Goal: Task Accomplishment & Management: Manage account settings

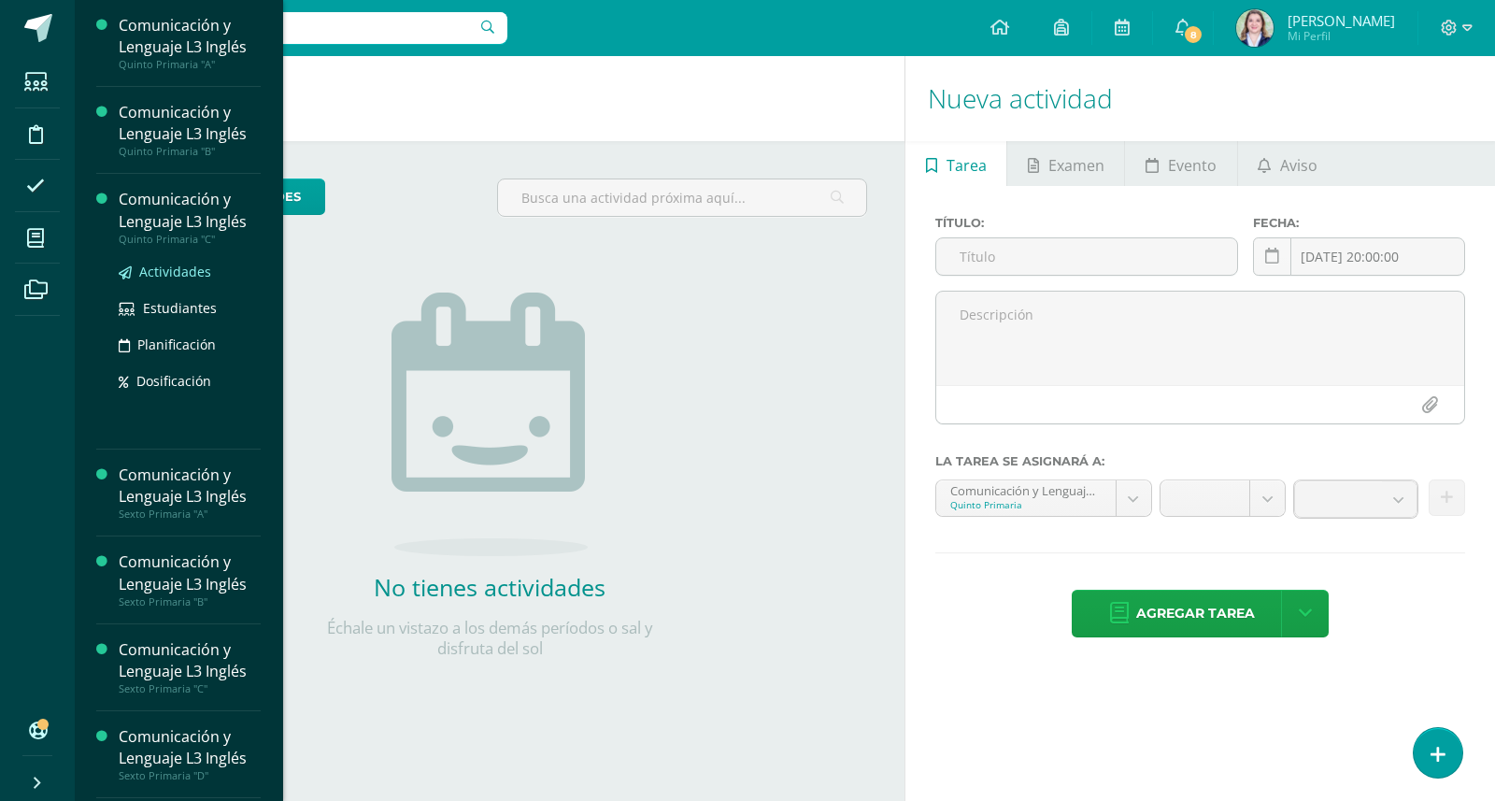
click at [163, 268] on span "Actividades" at bounding box center [175, 272] width 72 height 18
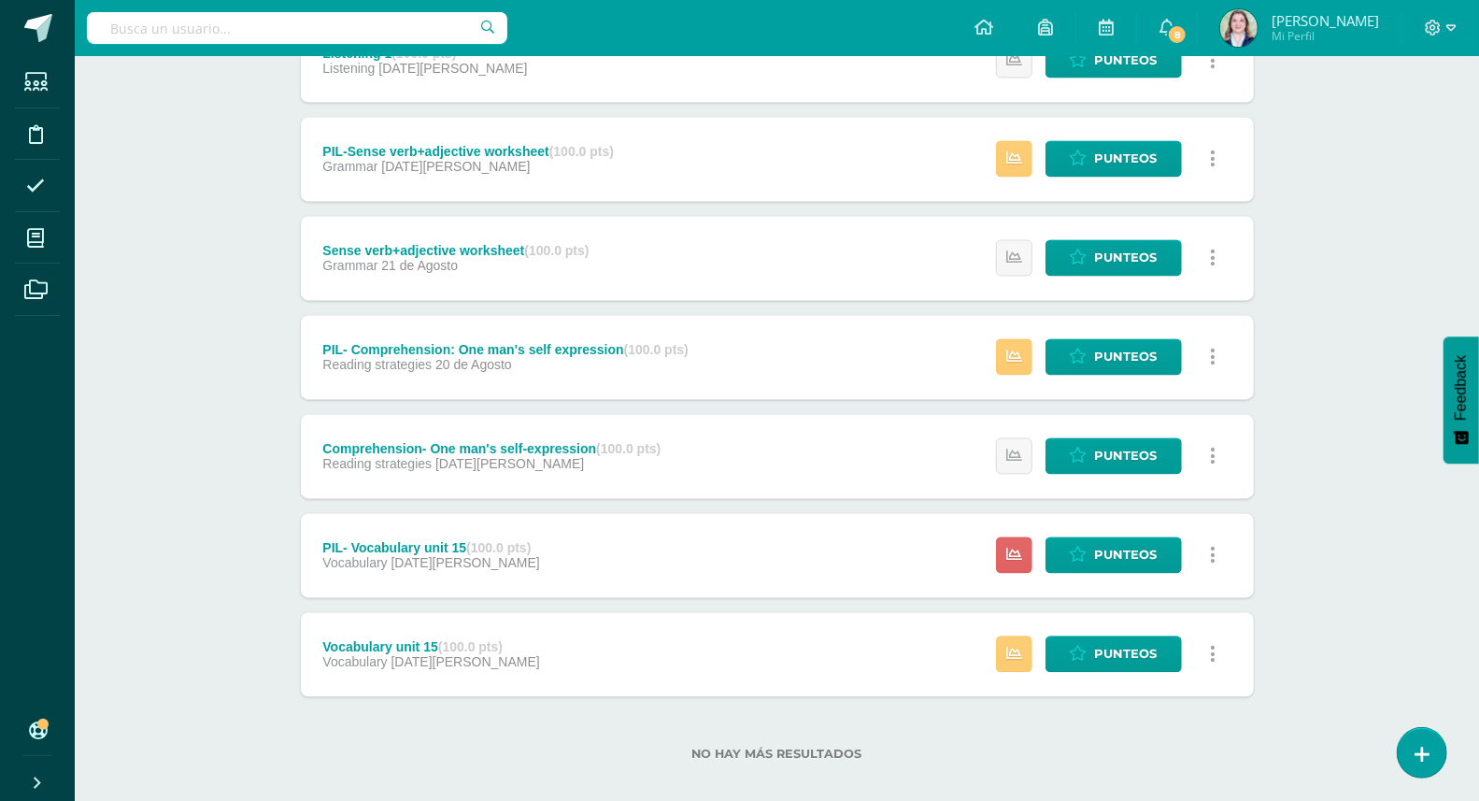
scroll to position [2162, 0]
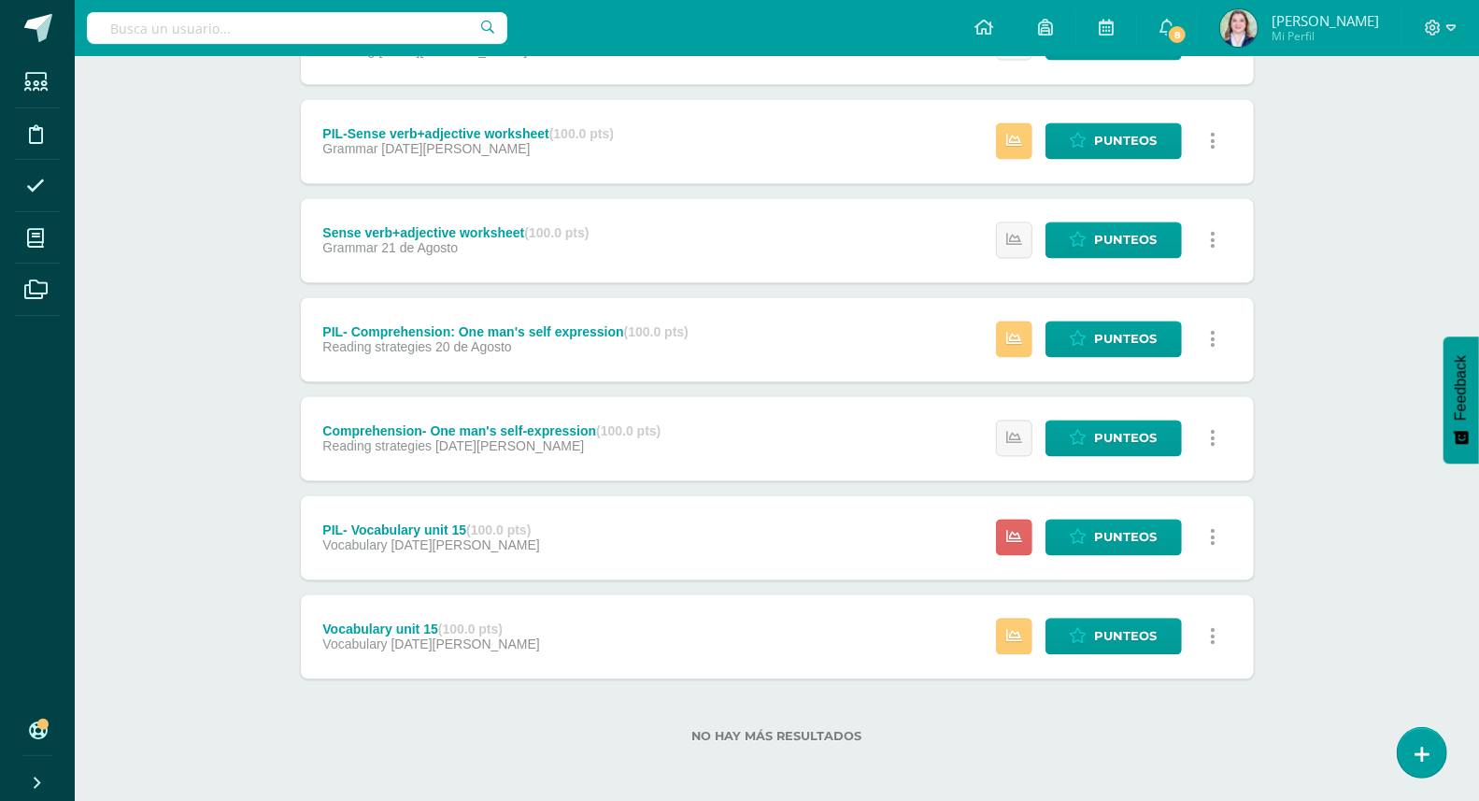
click at [360, 627] on div "Vocabulary unit 15 (100.0 pts)" at bounding box center [430, 629] width 217 height 15
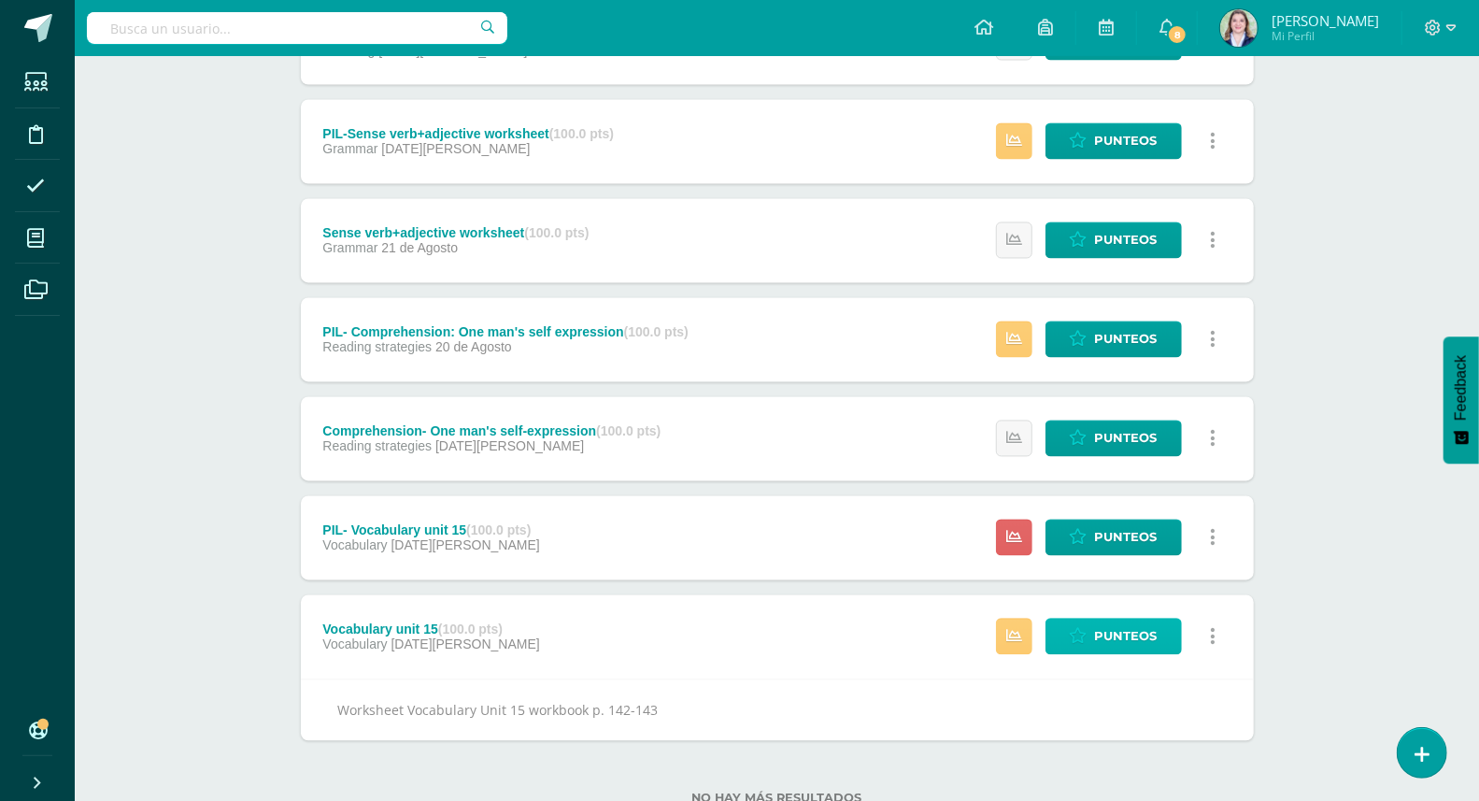
click at [1082, 639] on icon at bounding box center [1079, 637] width 18 height 16
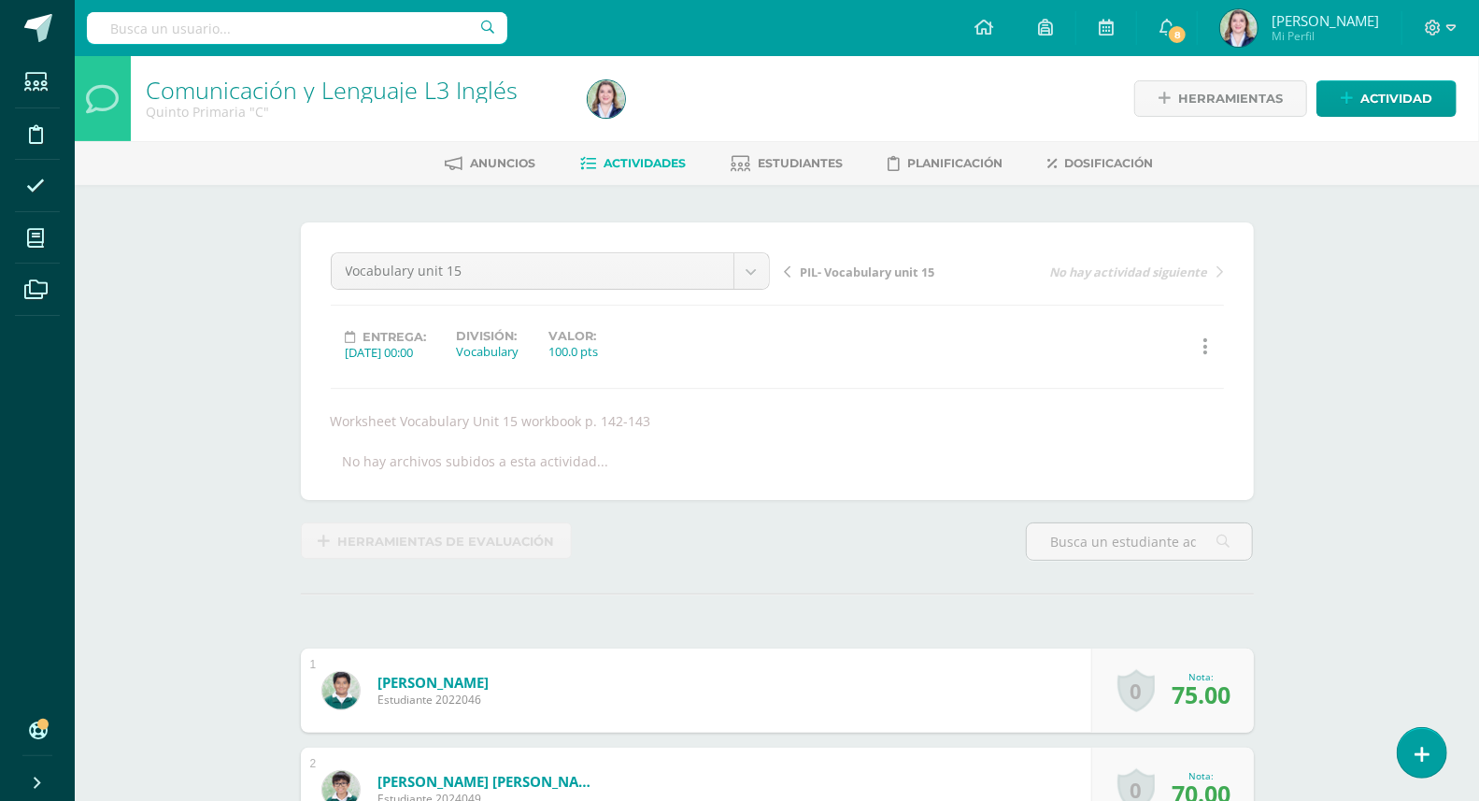
click at [913, 277] on span "PIL- Vocabulary unit 15" at bounding box center [868, 271] width 135 height 17
click at [656, 163] on span "Actividades" at bounding box center [645, 163] width 82 height 14
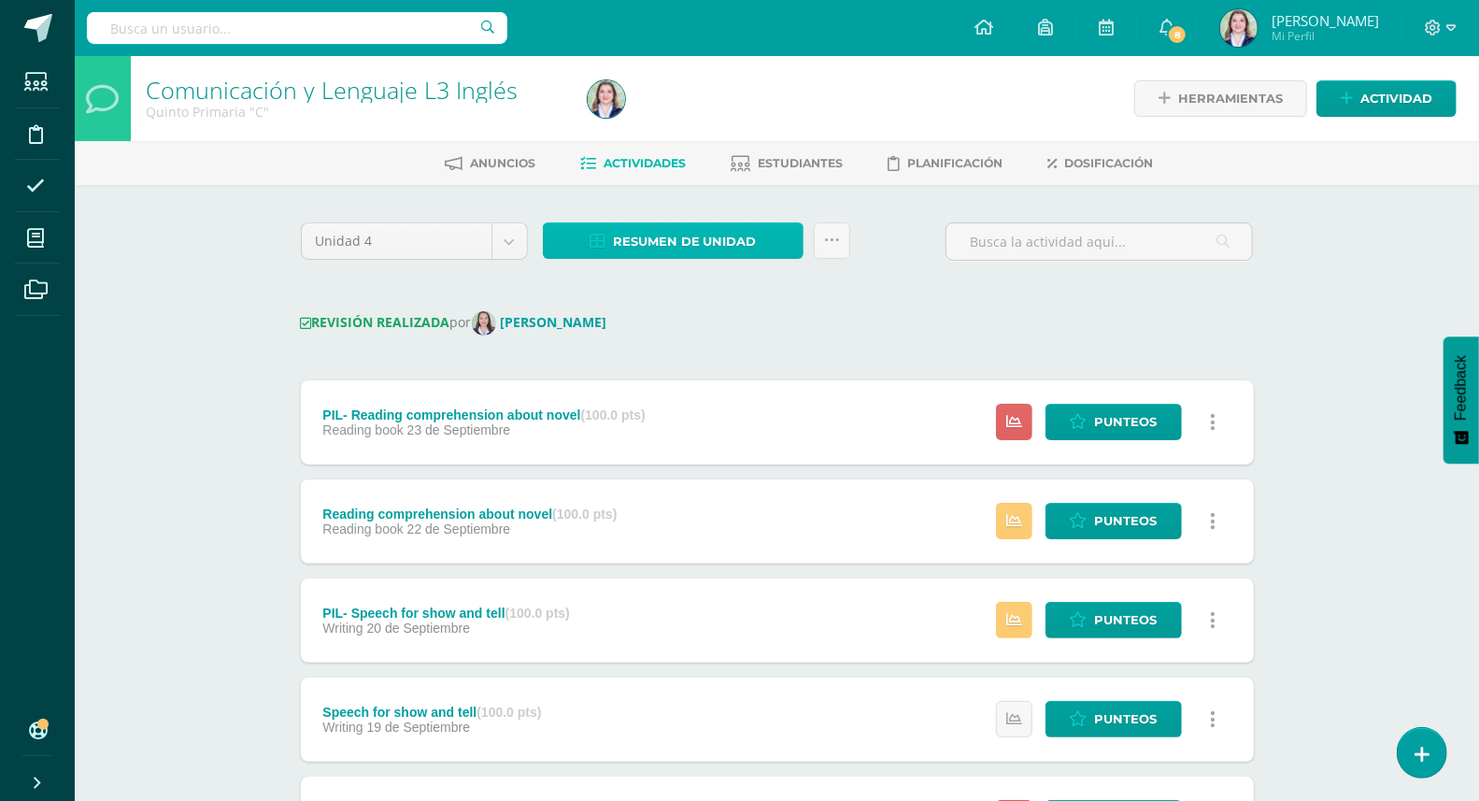
click at [687, 230] on span "Resumen de unidad" at bounding box center [685, 241] width 144 height 35
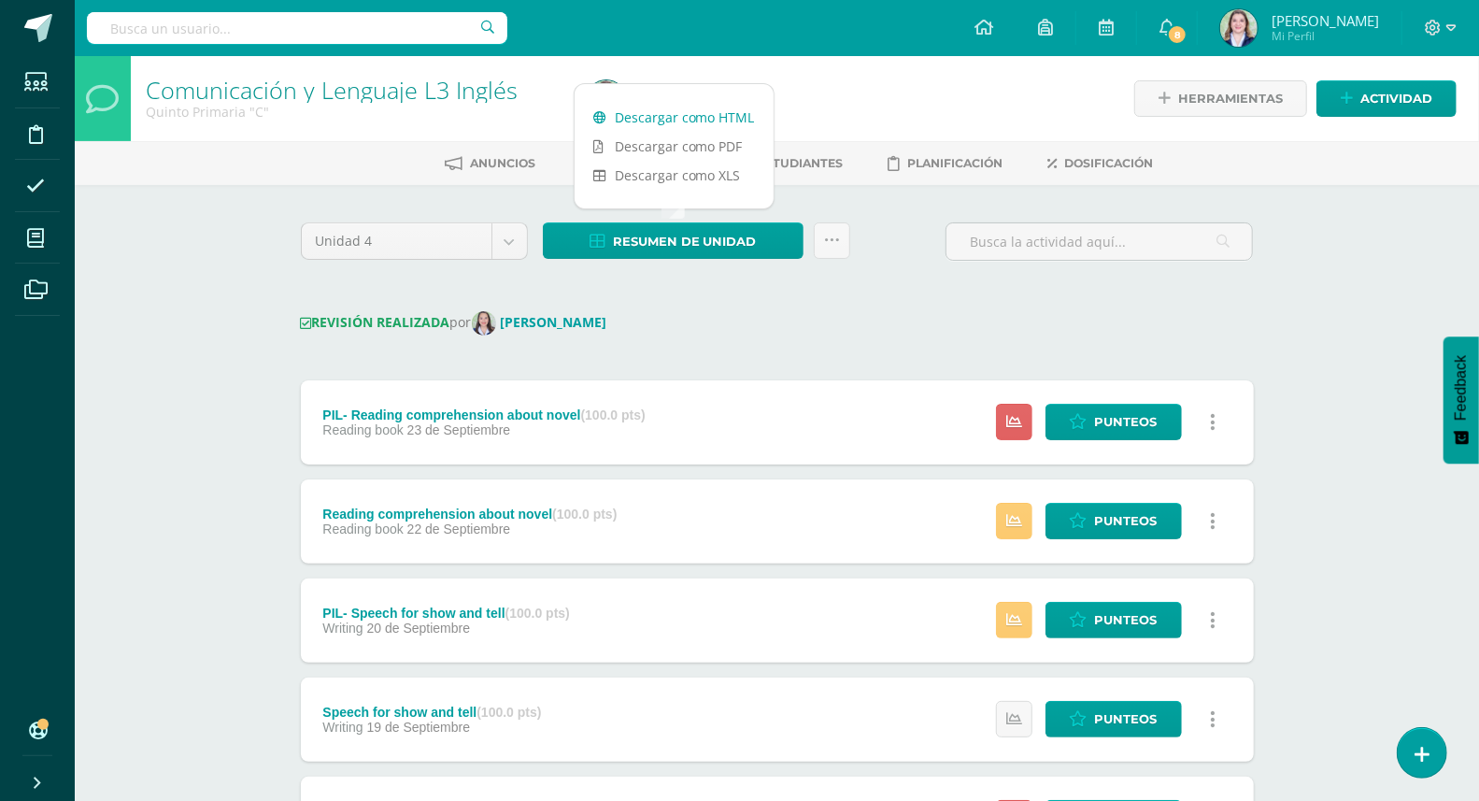
click at [690, 113] on link "Descargar como HTML" at bounding box center [674, 117] width 199 height 29
click at [1174, 25] on span "8" at bounding box center [1177, 34] width 21 height 21
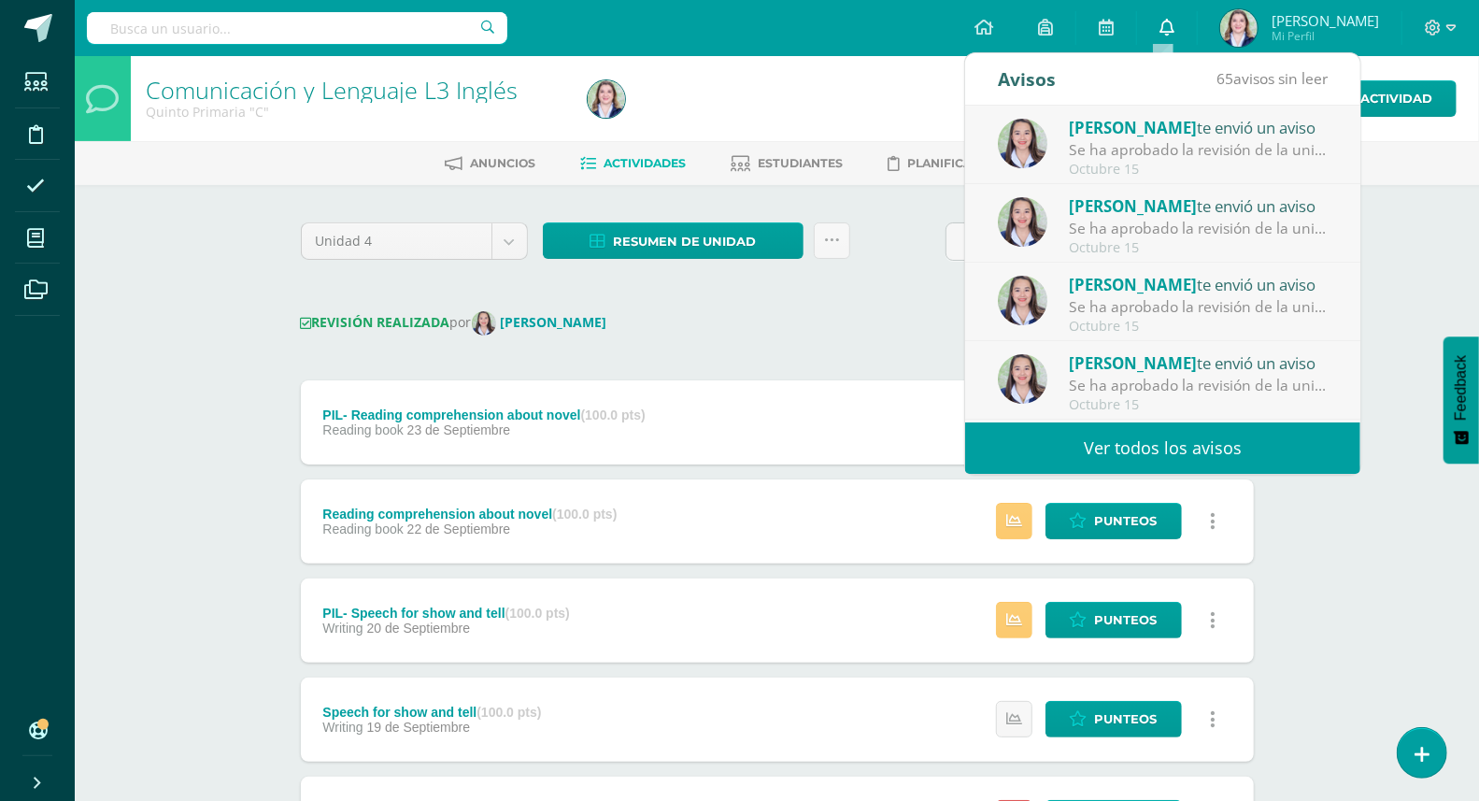
click at [1153, 36] on link "0" at bounding box center [1167, 28] width 60 height 56
click at [1394, 330] on div "Comunicación y Lenguaje L3 Inglés Quinto Primaria "C" Herramientas Detalle de a…" at bounding box center [777, 764] width 1404 height 1417
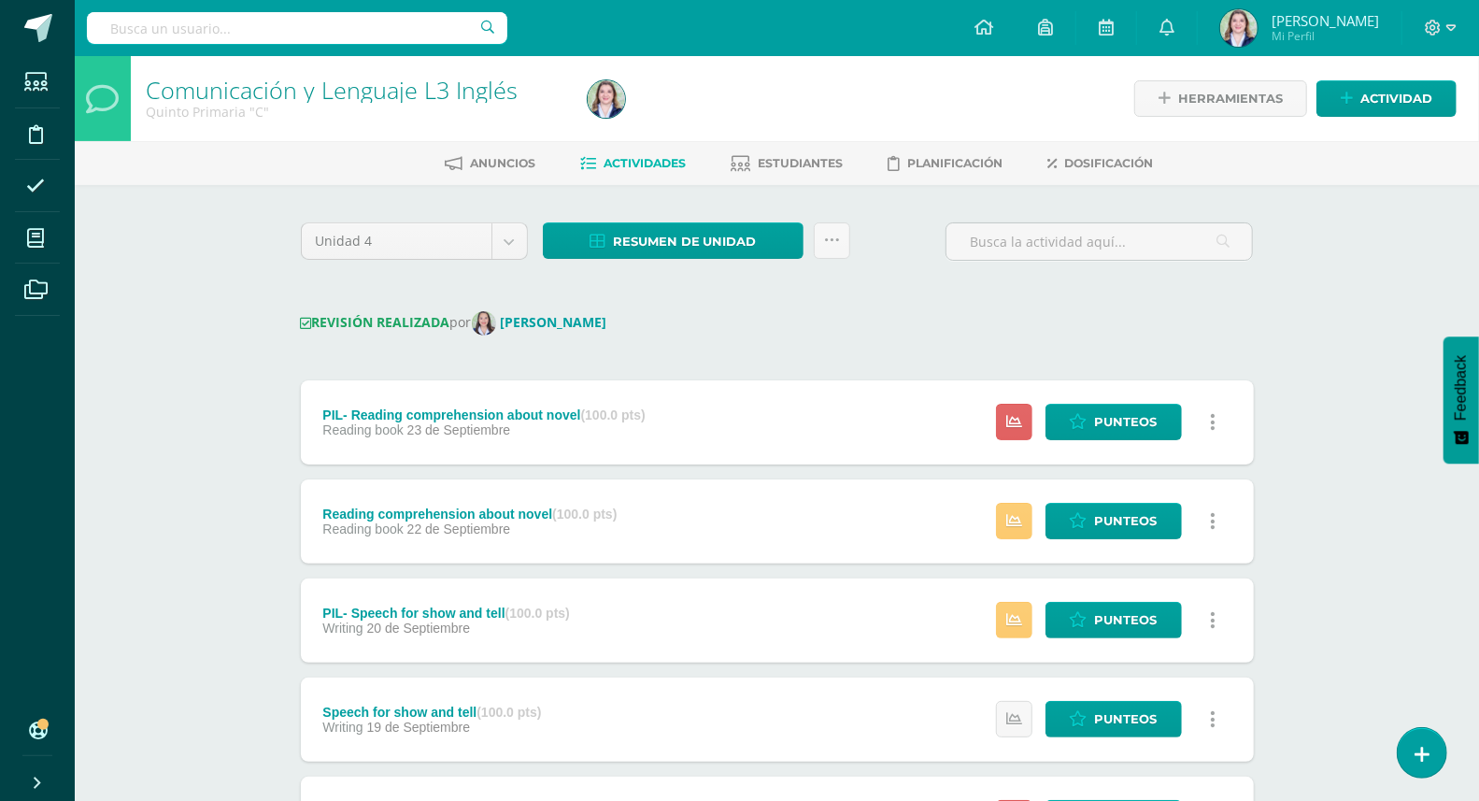
click at [1328, 353] on div "Comunicación y Lenguaje L3 Inglés Quinto Primaria "C" Herramientas Detalle de a…" at bounding box center [777, 764] width 1404 height 1417
click at [1340, 432] on div "Comunicación y Lenguaje L3 Inglés Quinto Primaria "C" Herramientas Detalle de a…" at bounding box center [777, 764] width 1404 height 1417
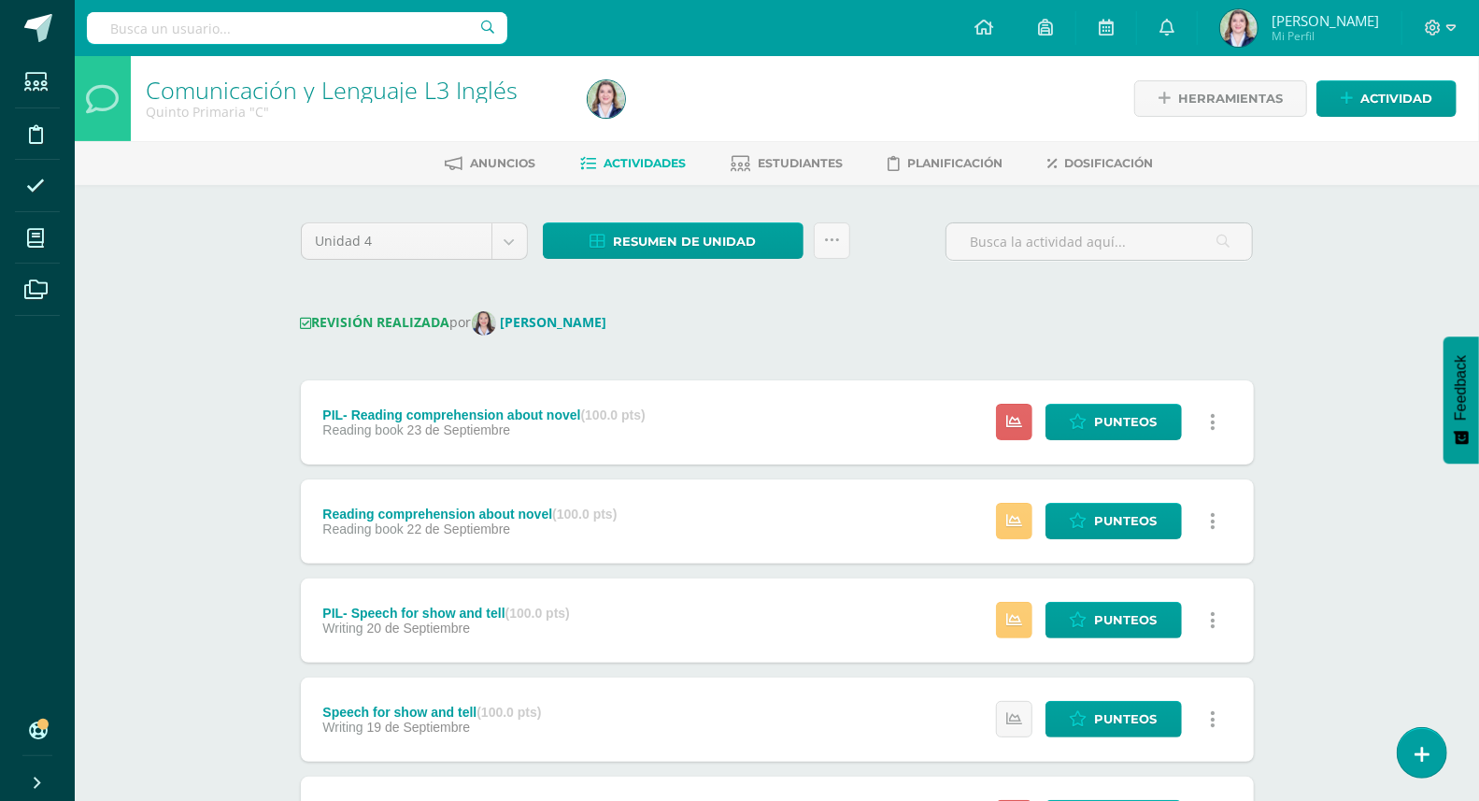
scroll to position [4, 0]
